Goal: Task Accomplishment & Management: Complete application form

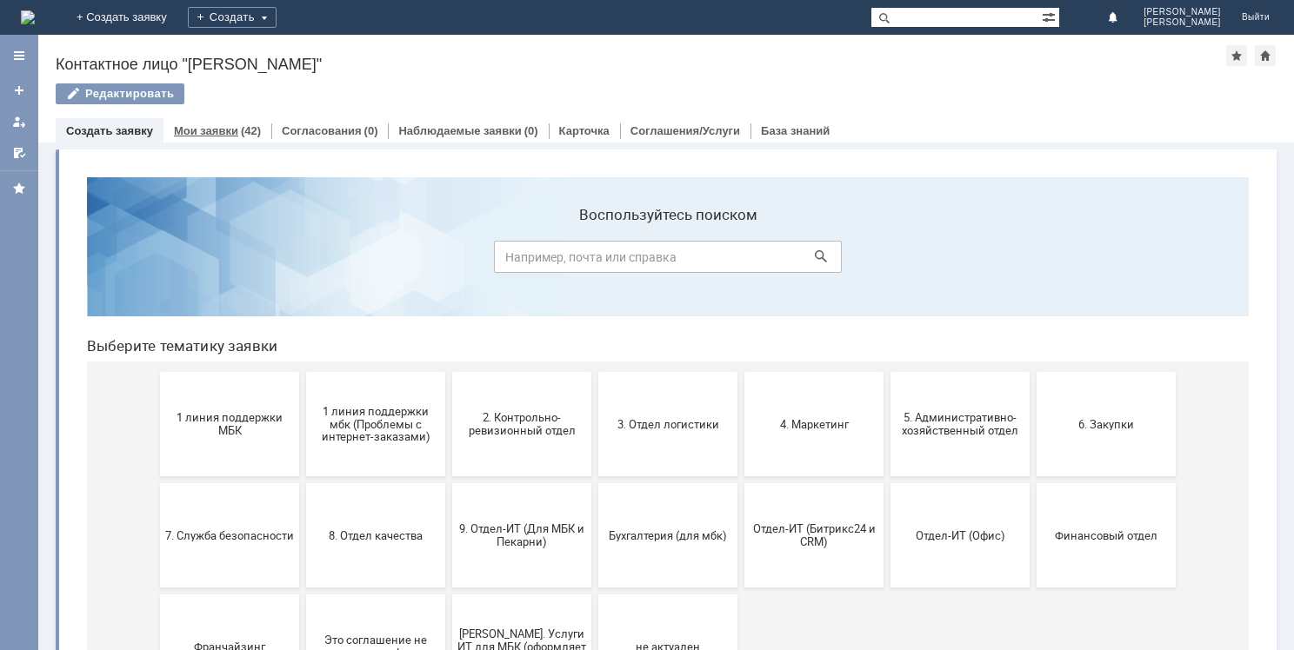
click at [233, 127] on link "Мои заявки" at bounding box center [206, 130] width 64 height 13
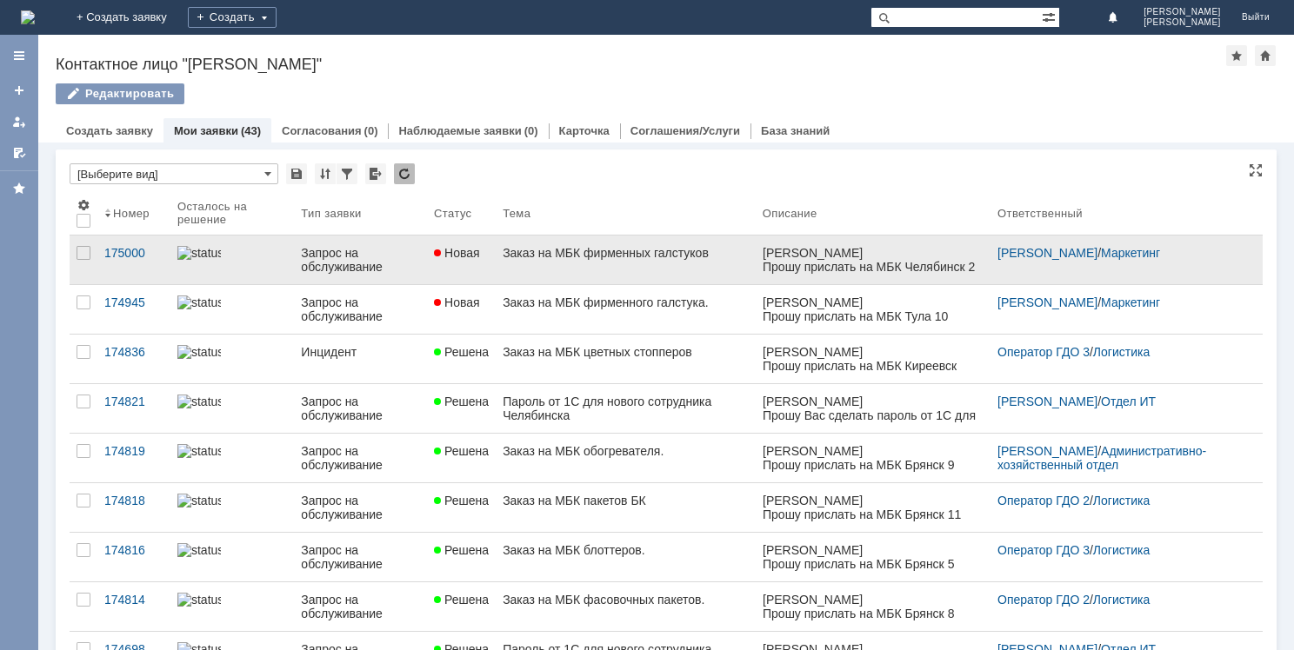
click at [611, 261] on link "Заказ на МБК фирменных галстуков" at bounding box center [626, 260] width 260 height 49
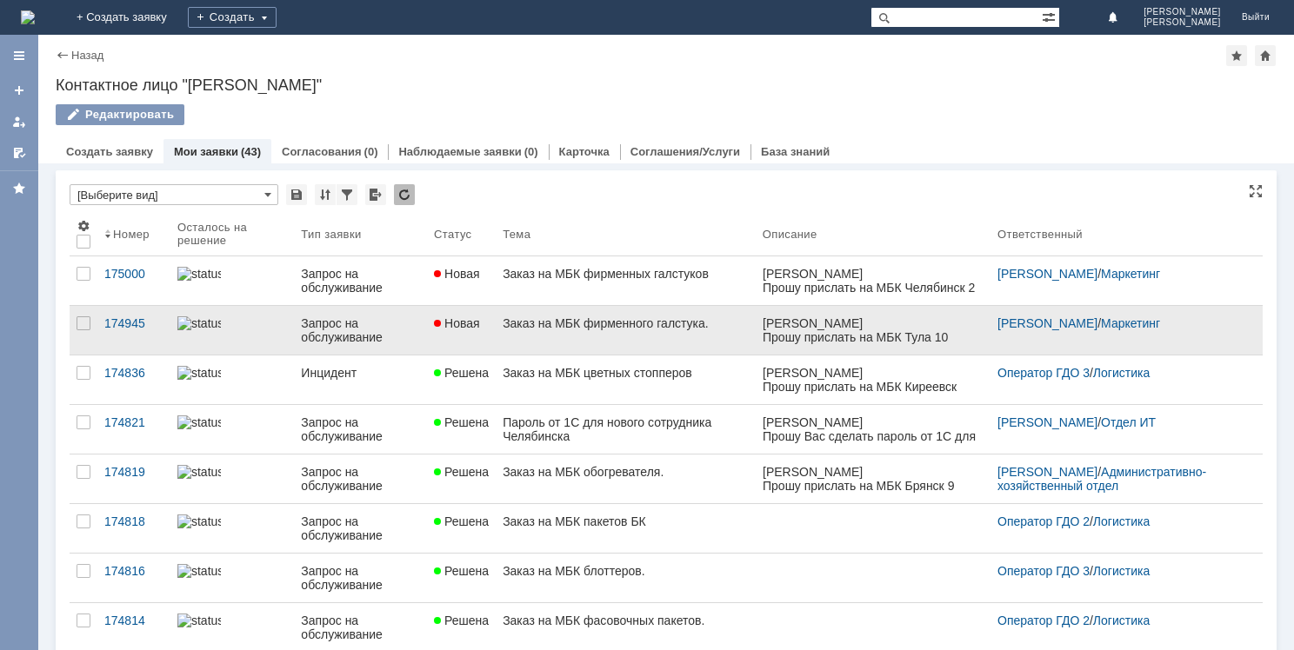
click at [471, 317] on span "Новая" at bounding box center [457, 323] width 46 height 14
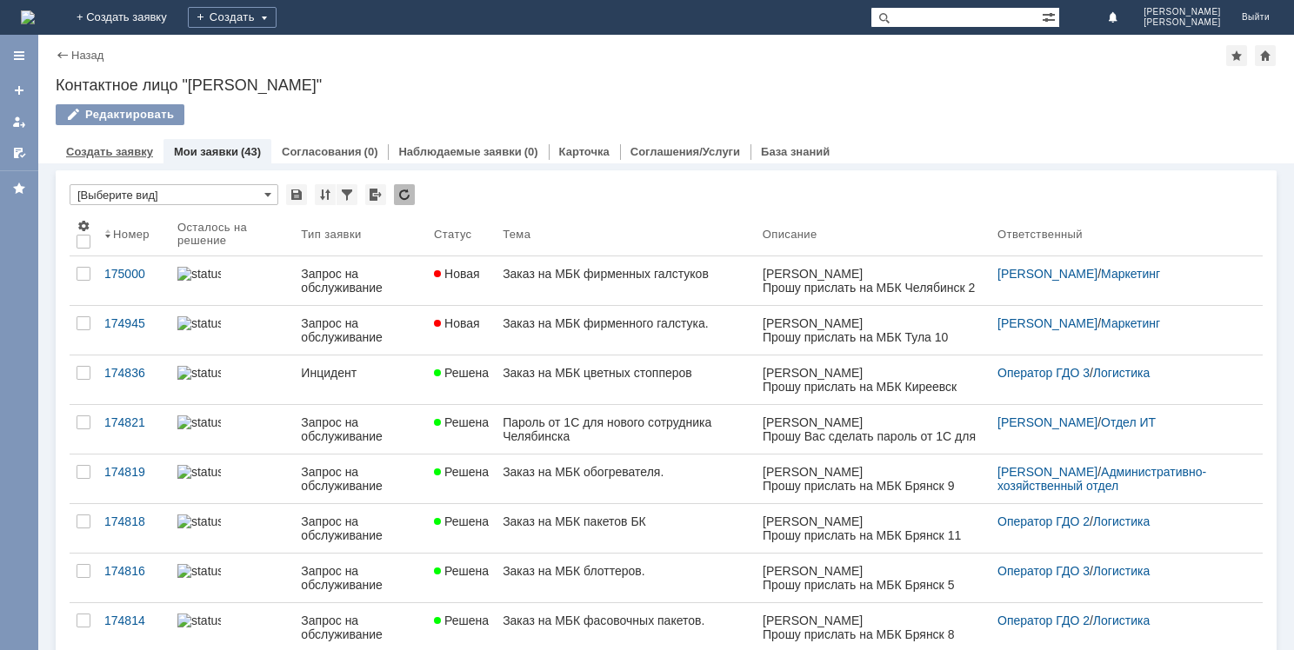
click at [129, 154] on link "Создать заявку" at bounding box center [109, 151] width 87 height 13
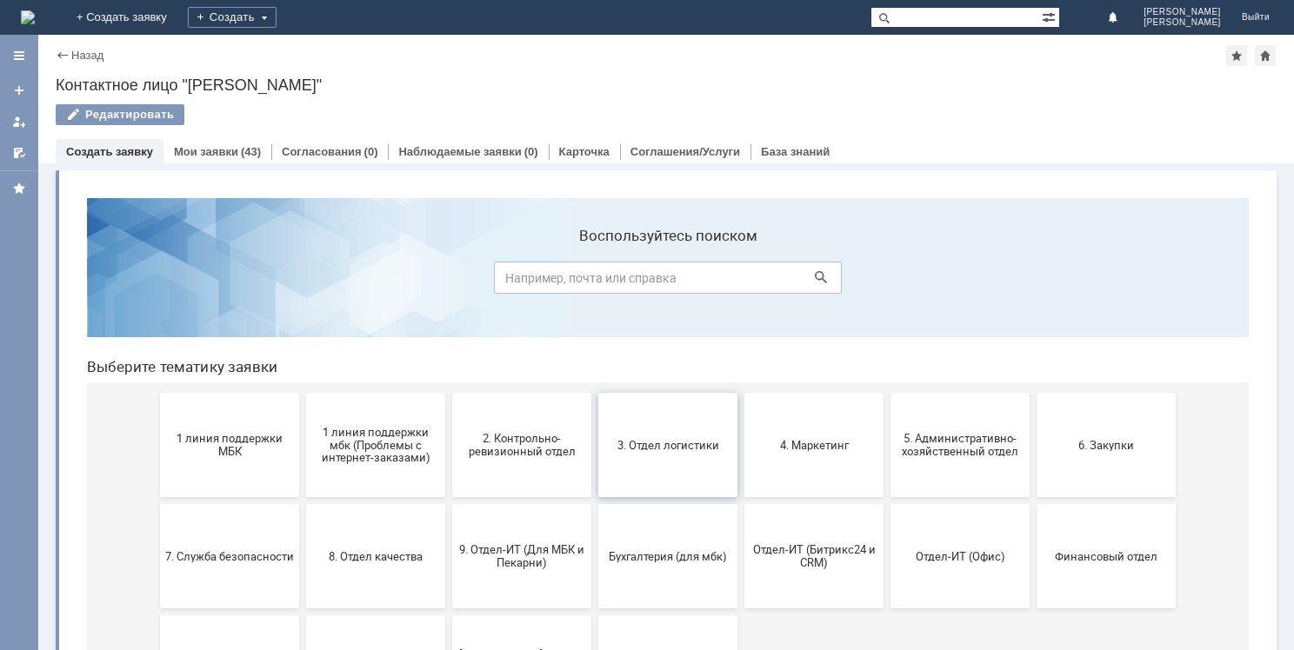
click at [687, 443] on span "3. Отдел логистики" at bounding box center [667, 444] width 129 height 13
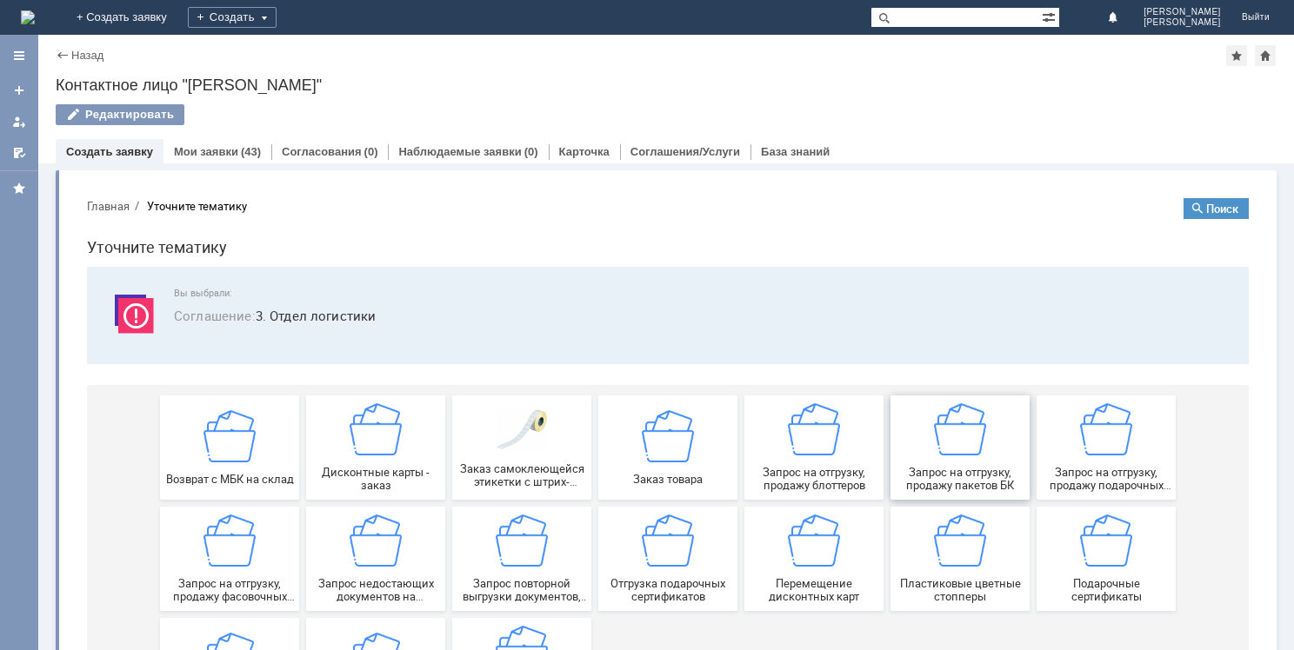
click at [963, 449] on img at bounding box center [960, 429] width 52 height 52
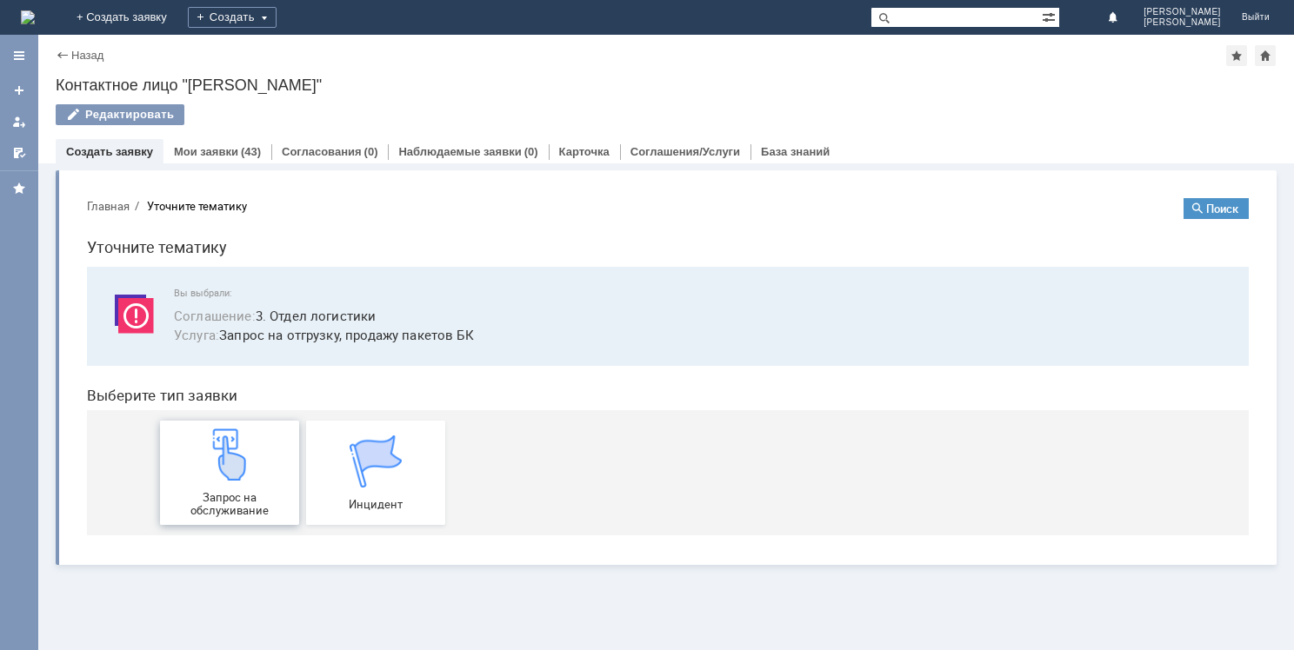
click at [219, 466] on img at bounding box center [229, 455] width 52 height 52
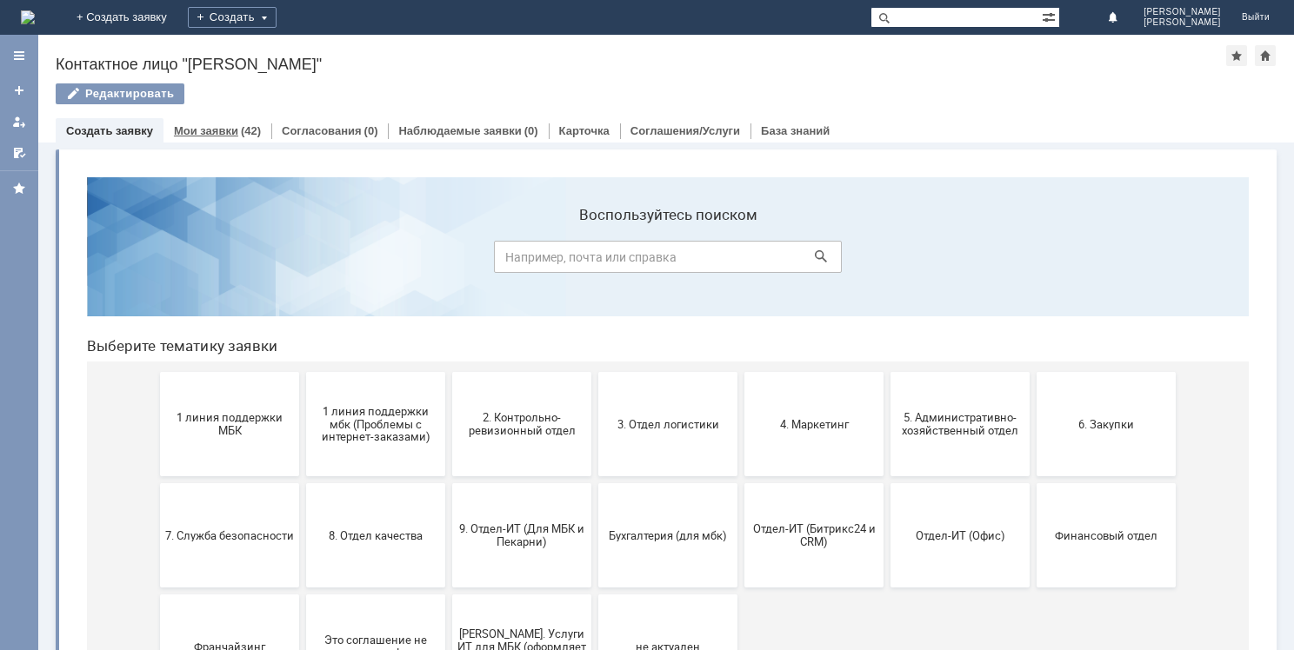
click at [219, 130] on link "Мои заявки" at bounding box center [206, 130] width 64 height 13
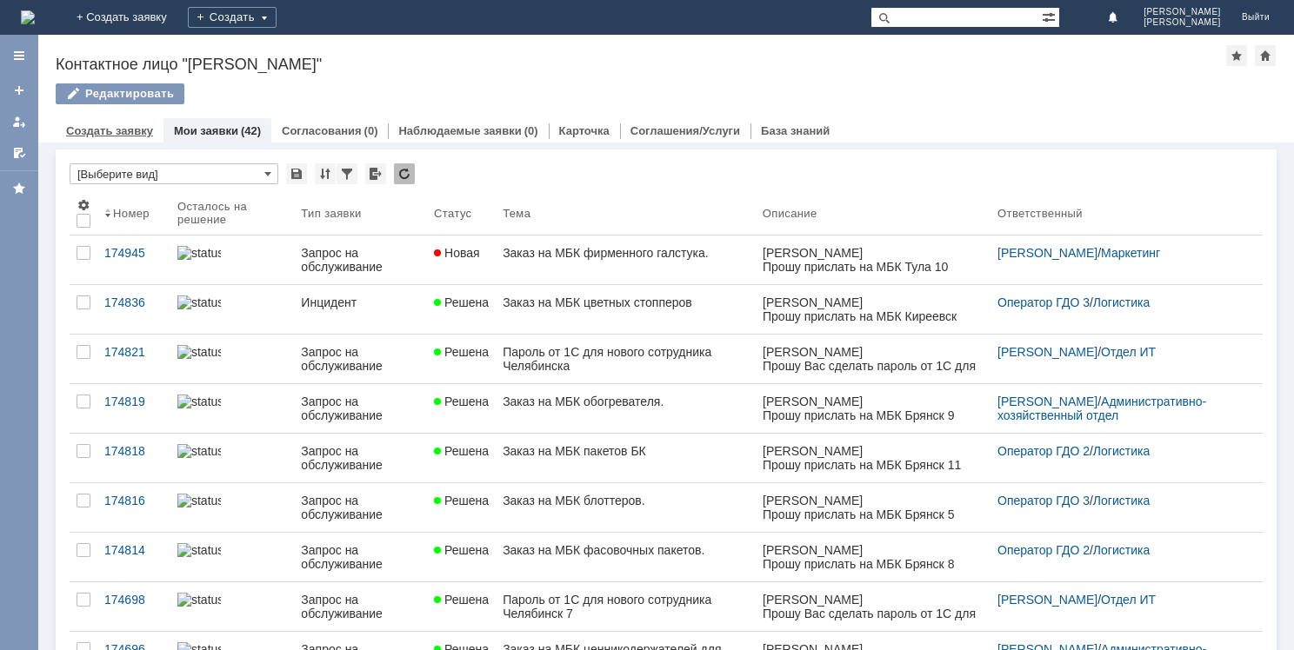
click at [136, 132] on link "Создать заявку" at bounding box center [109, 130] width 87 height 13
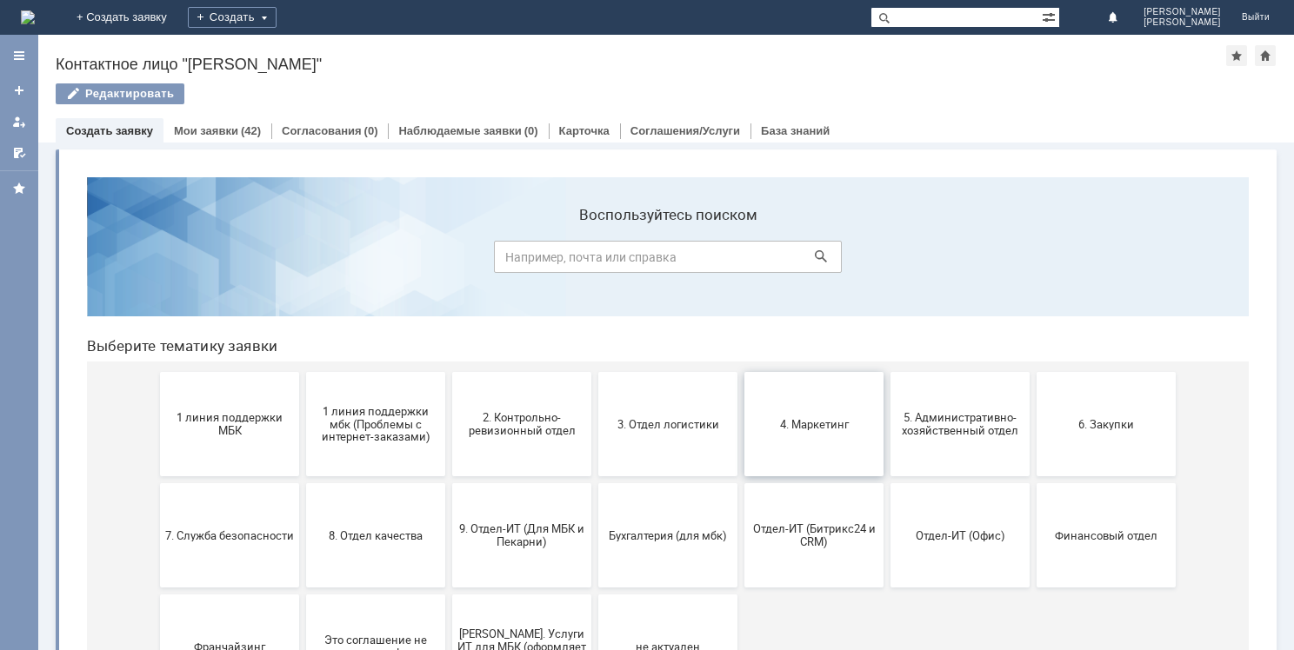
click at [786, 424] on span "4. Маркетинг" at bounding box center [813, 423] width 129 height 13
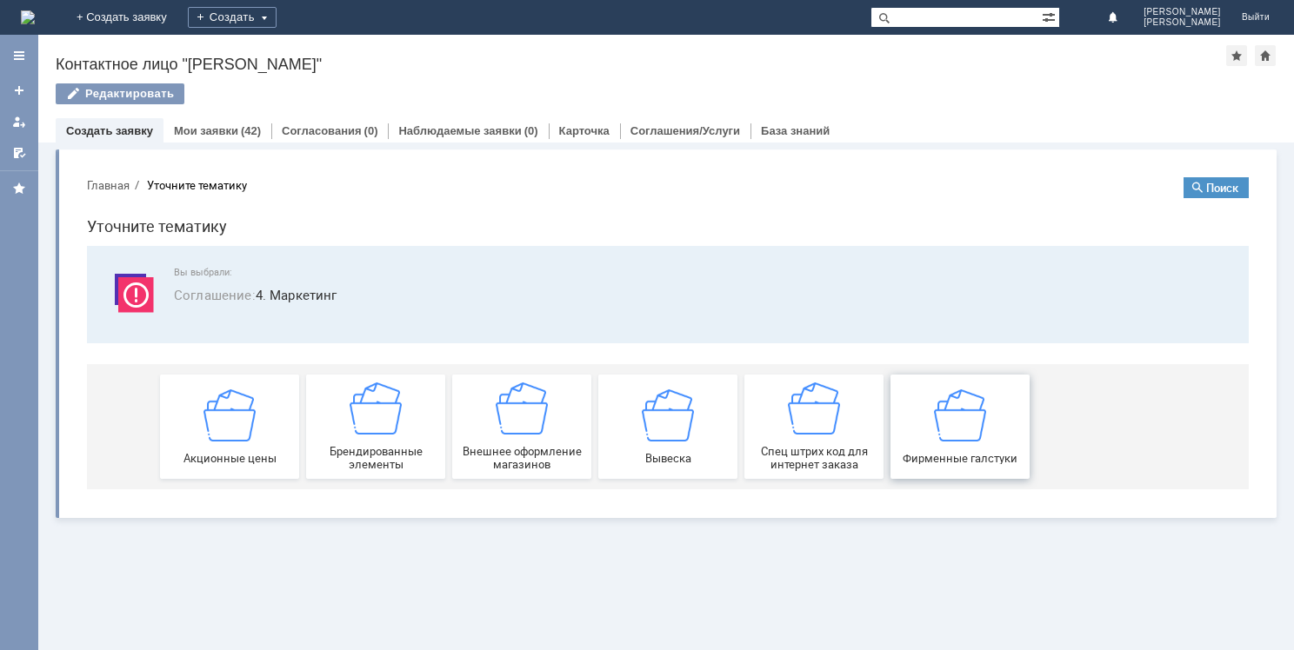
click at [938, 430] on img at bounding box center [960, 415] width 52 height 52
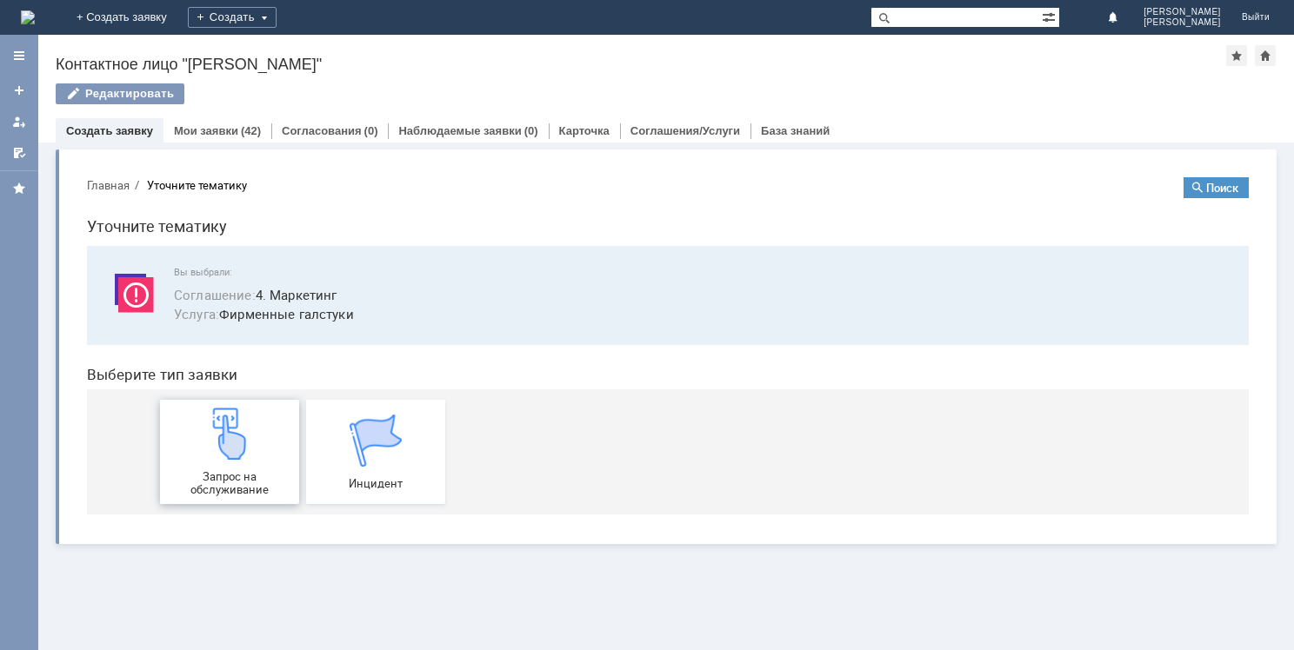
click at [235, 449] on img at bounding box center [229, 434] width 52 height 52
click at [199, 134] on link "Мои заявки" at bounding box center [206, 130] width 64 height 13
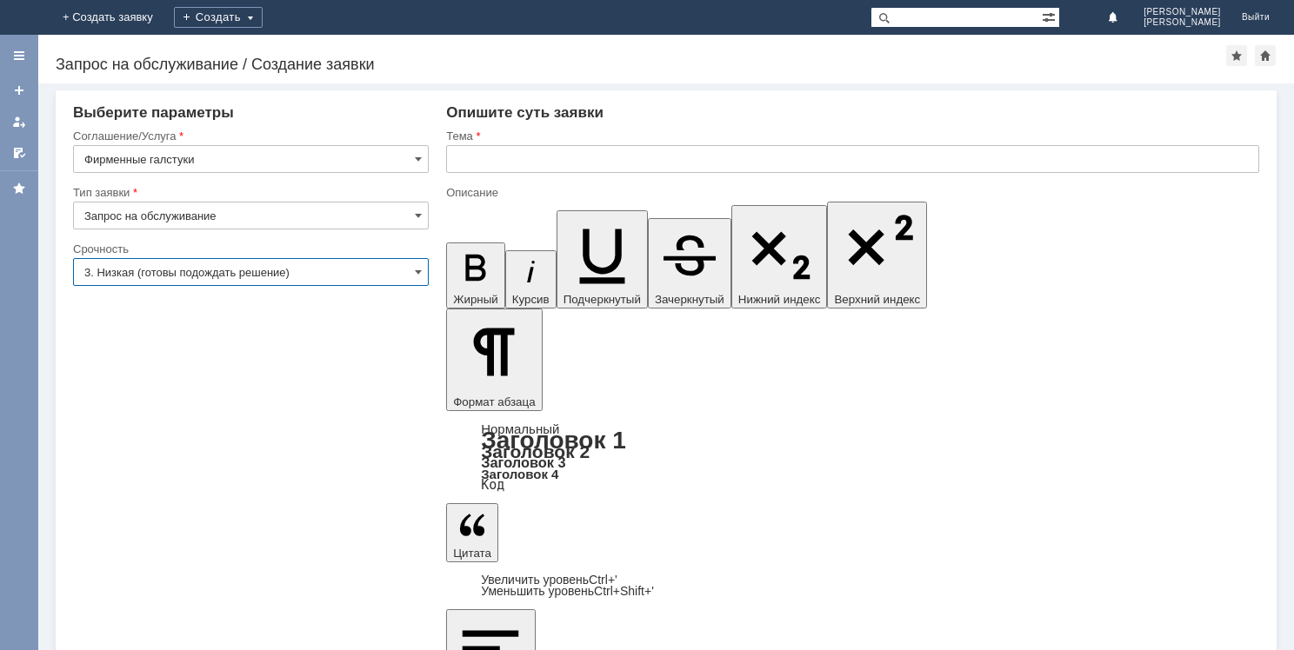
click at [230, 269] on input "3. Низкая (готовы подождать решение)" at bounding box center [251, 272] width 356 height 28
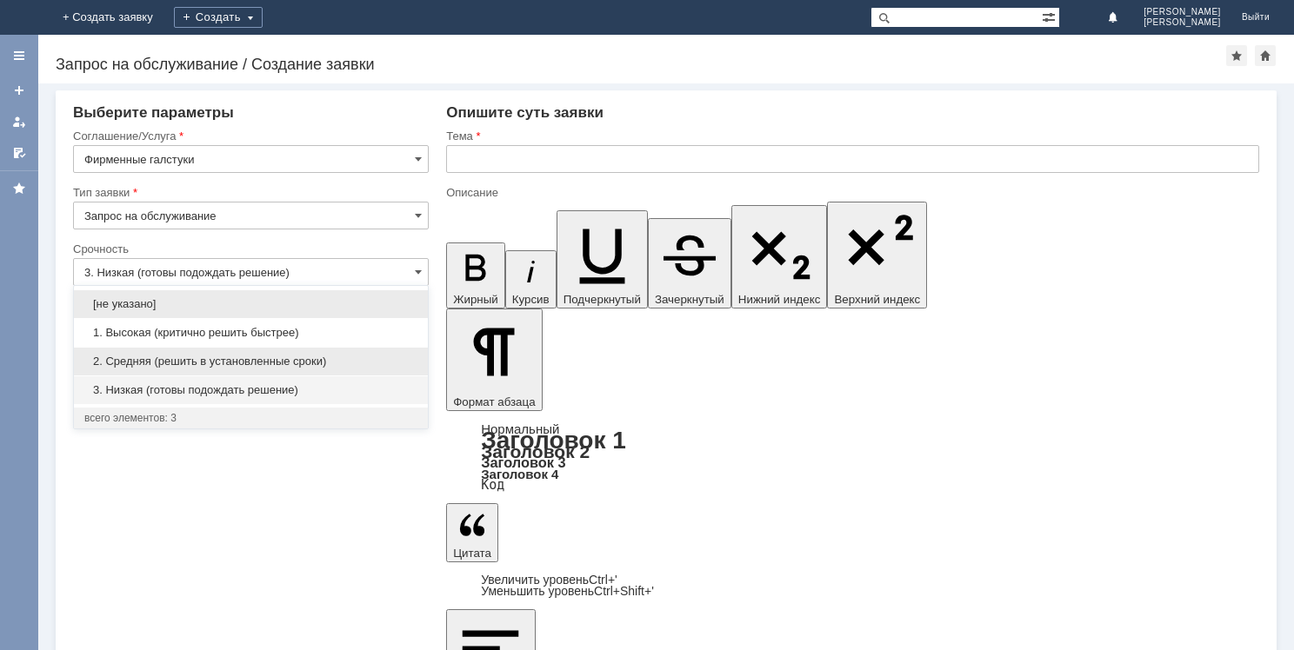
click at [250, 367] on span "2. Средняя (решить в установленные сроки)" at bounding box center [250, 362] width 333 height 14
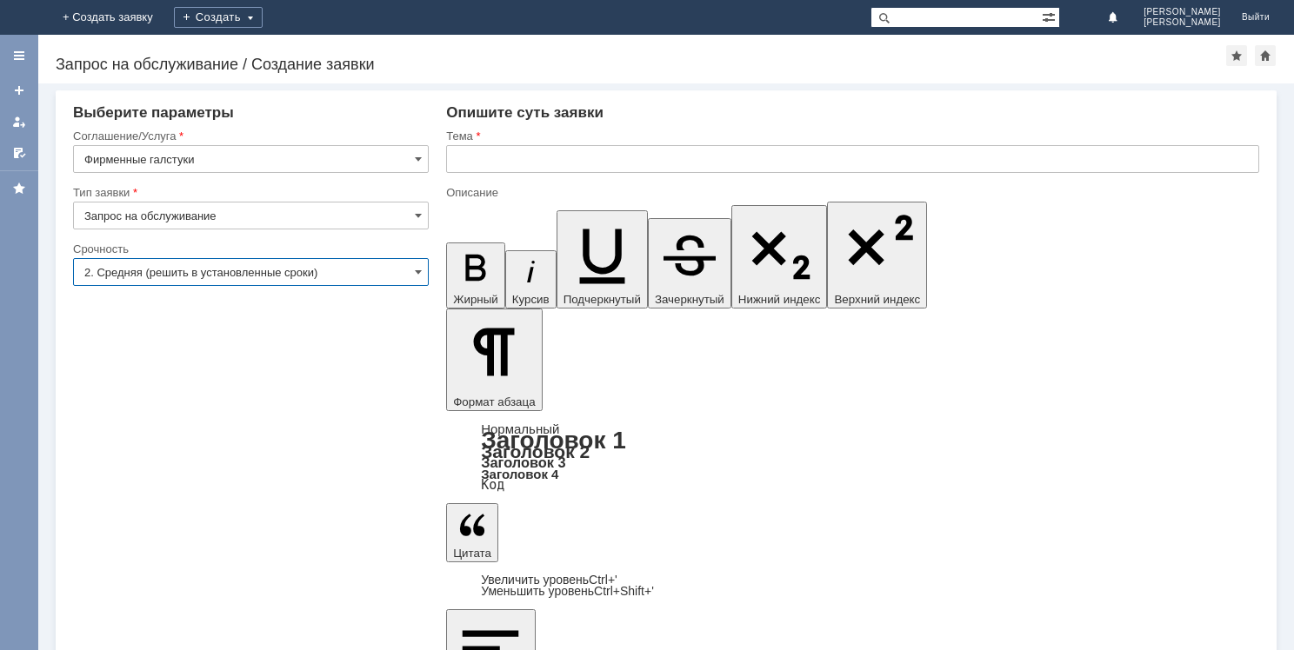
type input "2. Средняя (решить в установленные сроки)"
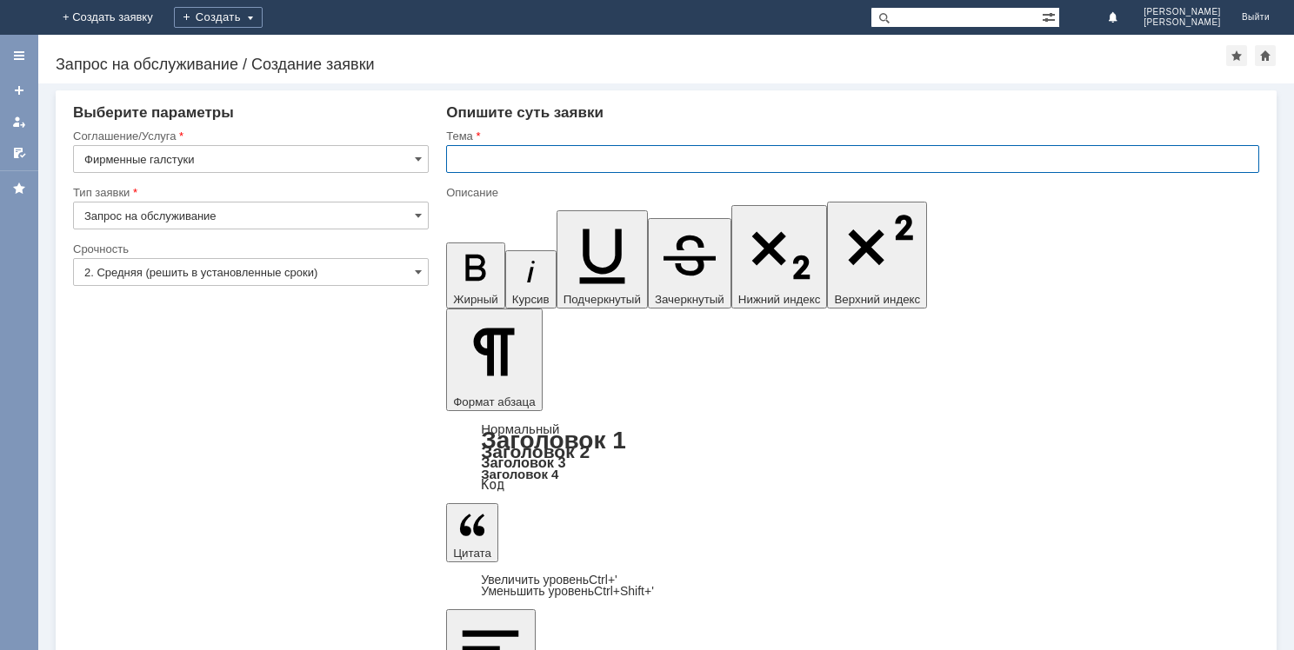
click at [497, 146] on input "text" at bounding box center [852, 159] width 813 height 28
type input "Заказ на МБК фирменных галстуков"
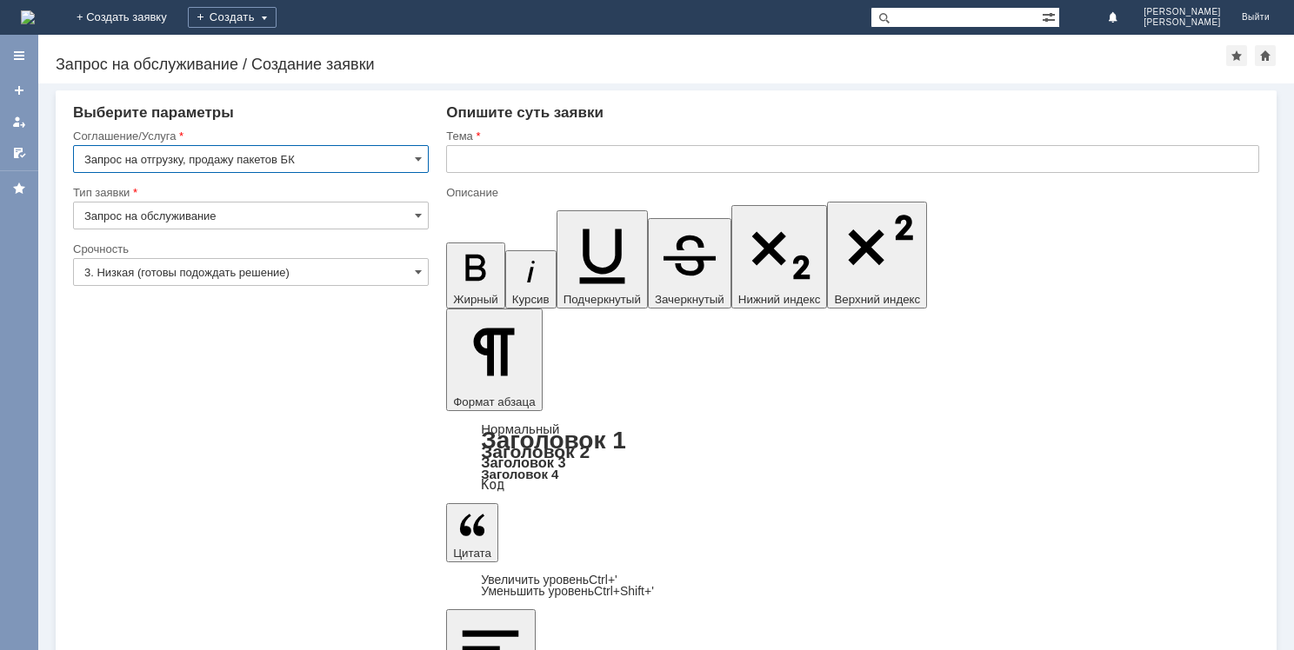
click at [227, 265] on input "3. Низкая (готовы подождать решение)" at bounding box center [251, 272] width 356 height 28
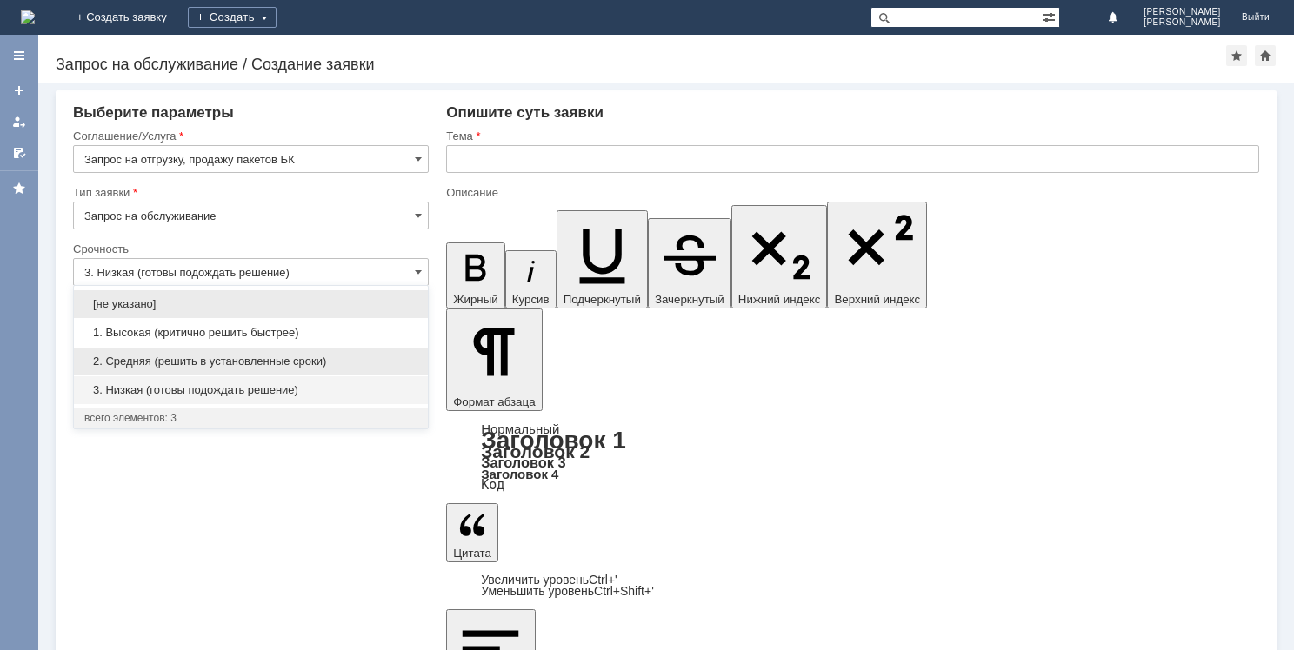
click at [238, 353] on div "2. Средняя (решить в установленные сроки)" at bounding box center [251, 362] width 354 height 28
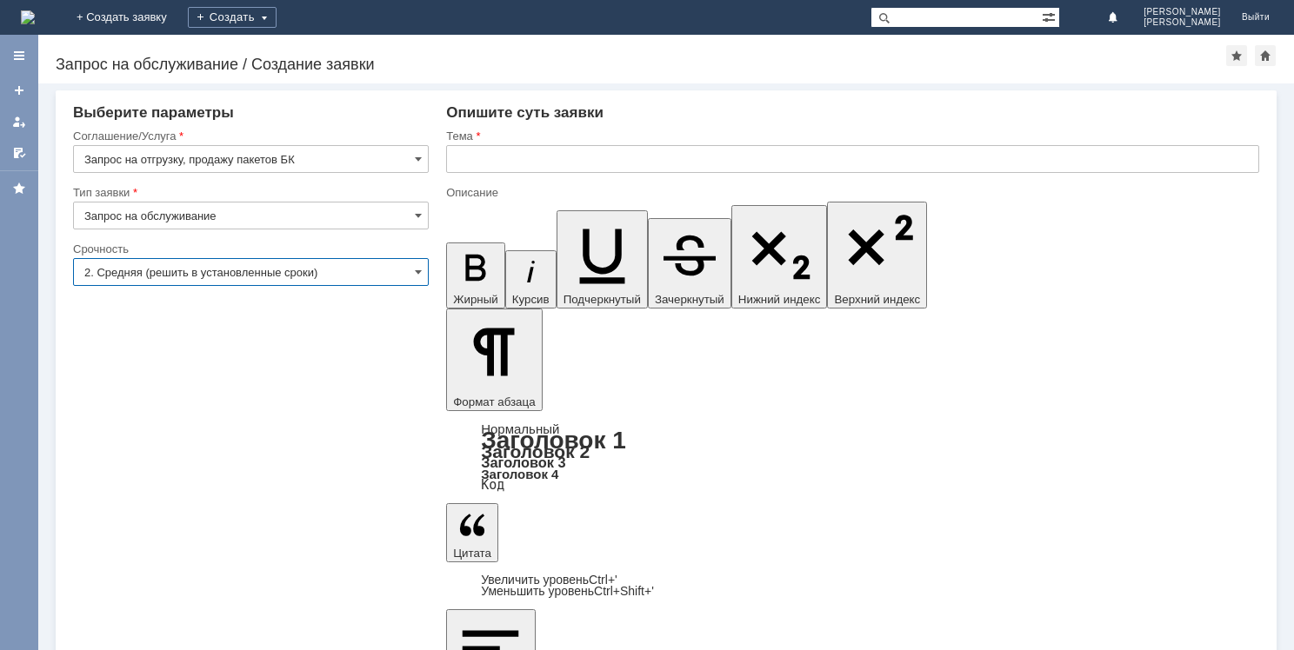
type input "2. Средняя (решить в установленные сроки)"
click at [553, 162] on input "text" at bounding box center [852, 159] width 813 height 28
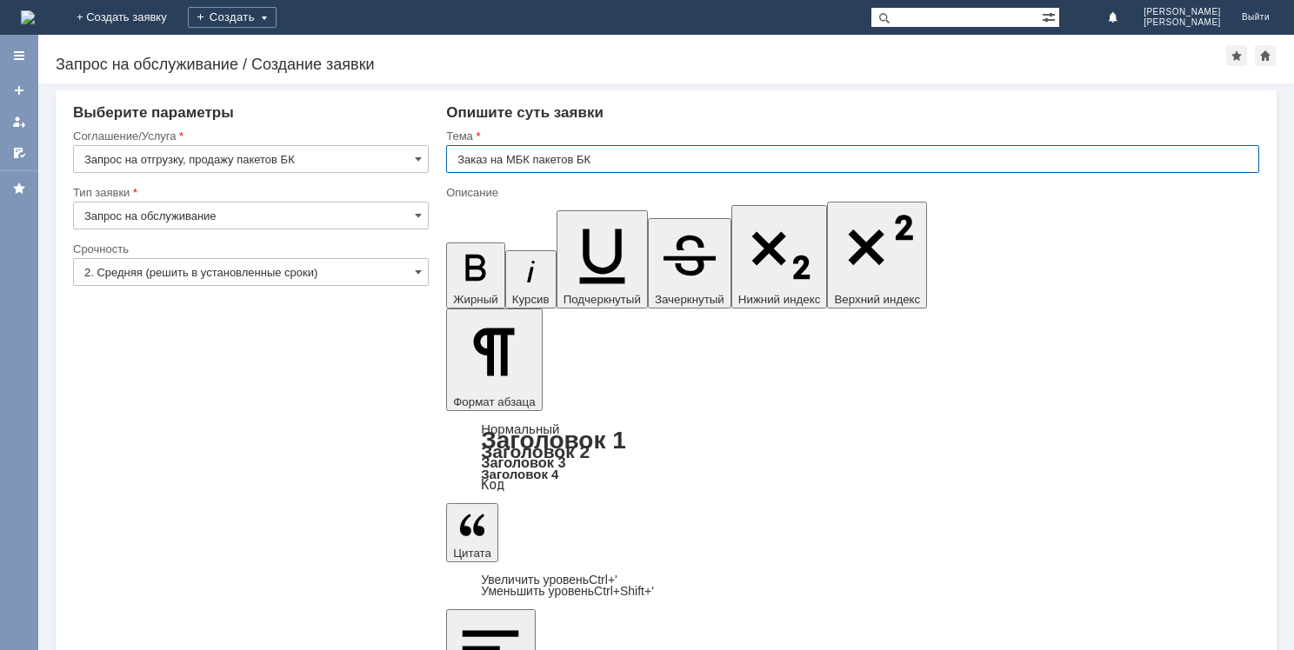
type input "Заказ на МБК пакетов БК"
